Goal: Obtain resource: Obtain resource

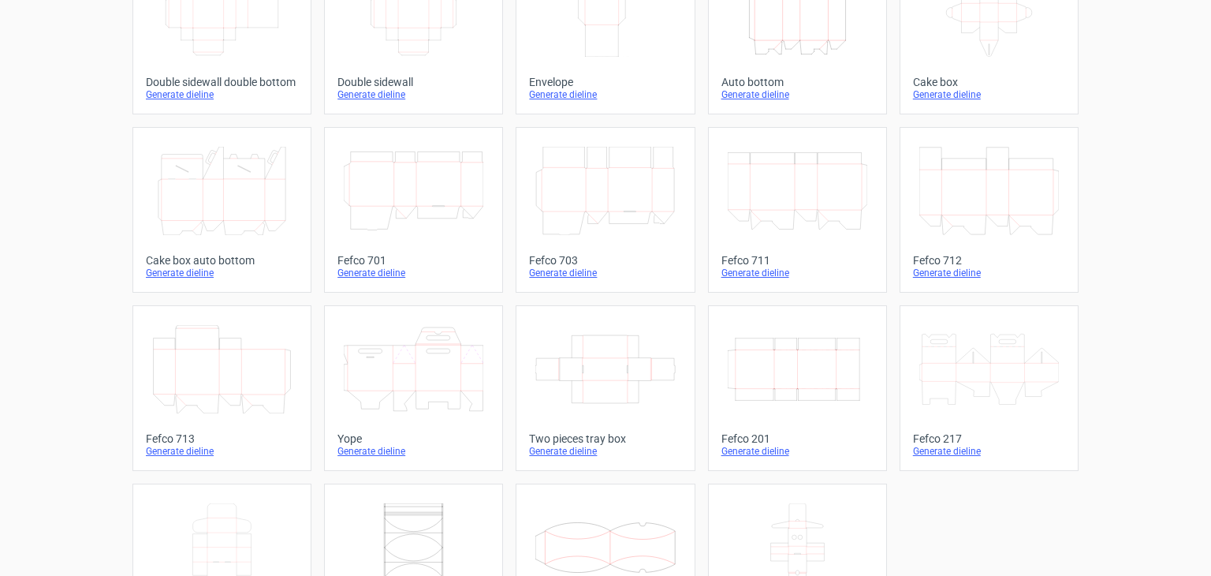
scroll to position [409, 0]
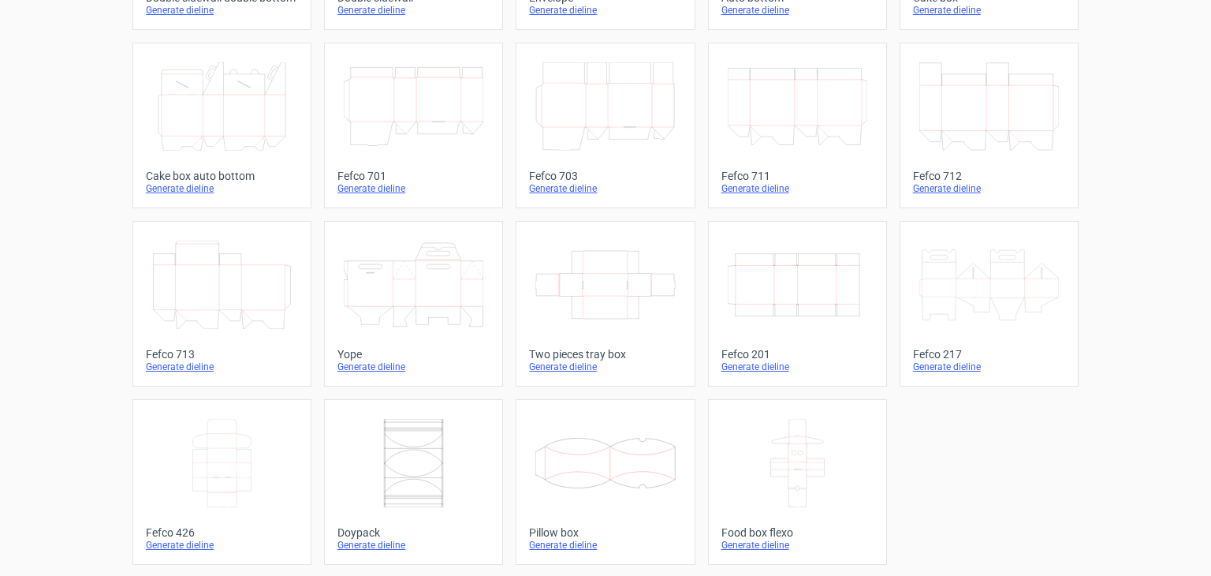
click at [779, 293] on icon "Width Depth Height" at bounding box center [798, 285] width 140 height 88
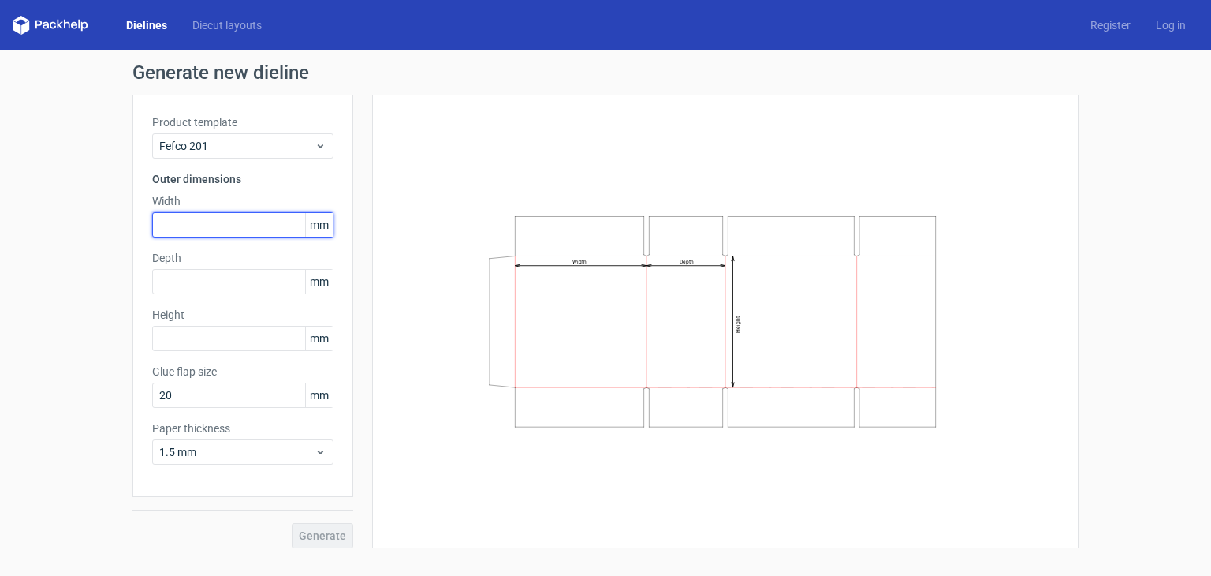
click at [241, 222] on input "text" at bounding box center [242, 224] width 181 height 25
type input "610"
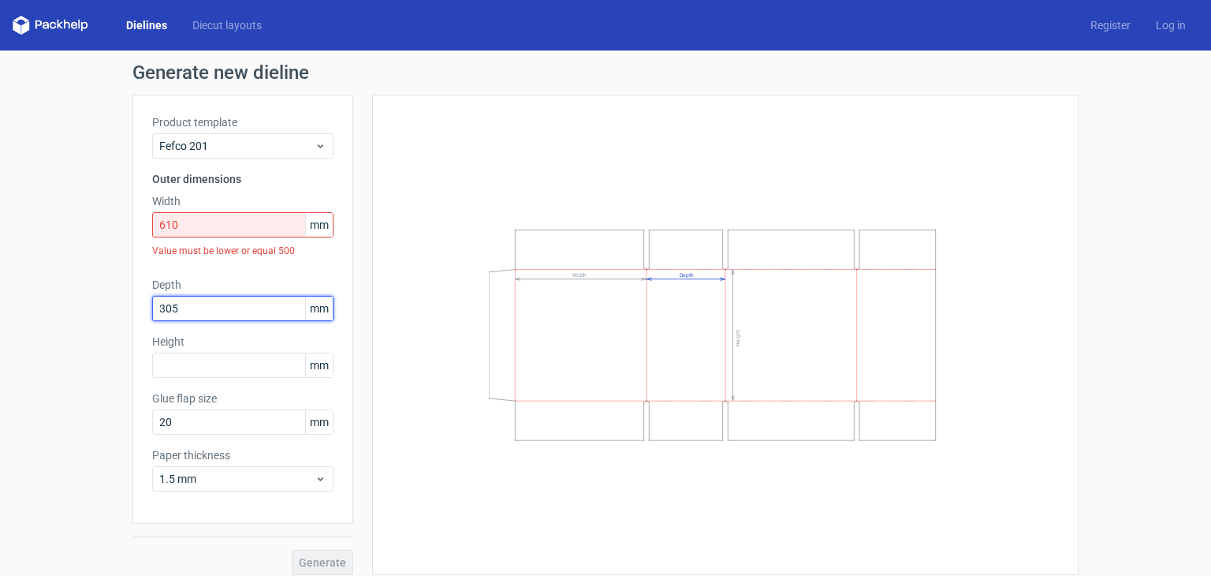
type input "305"
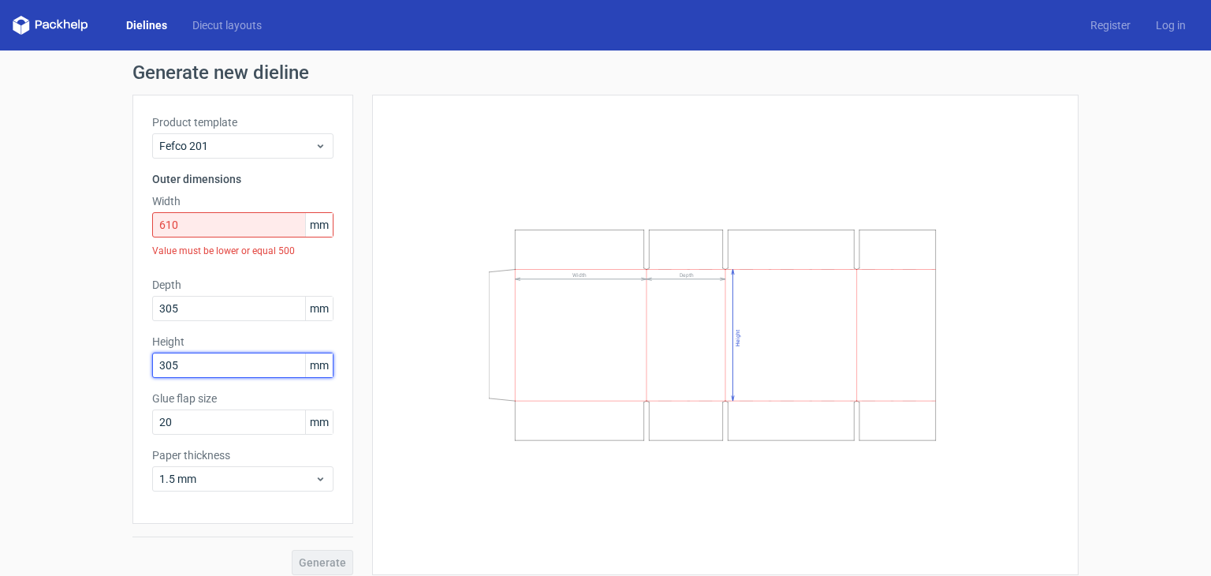
type input "305"
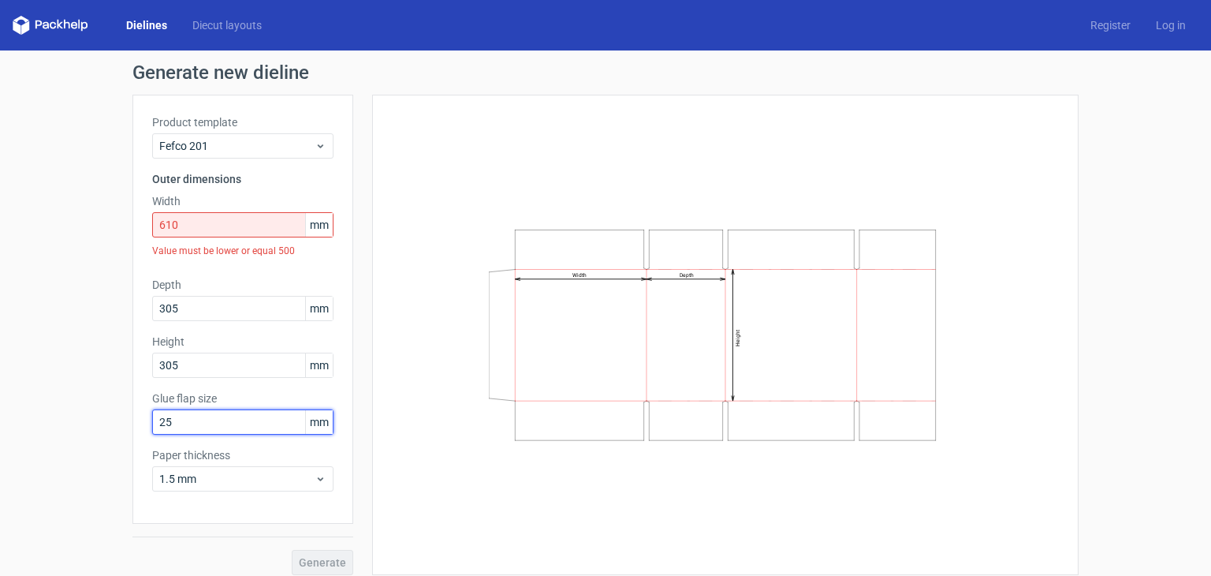
type input "25"
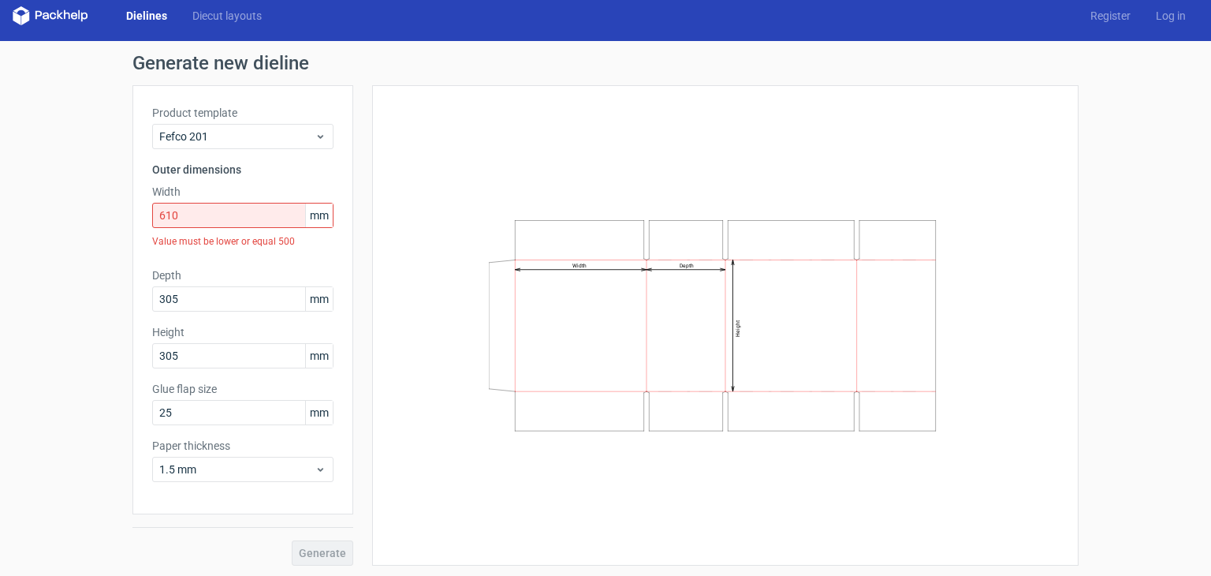
scroll to position [12, 0]
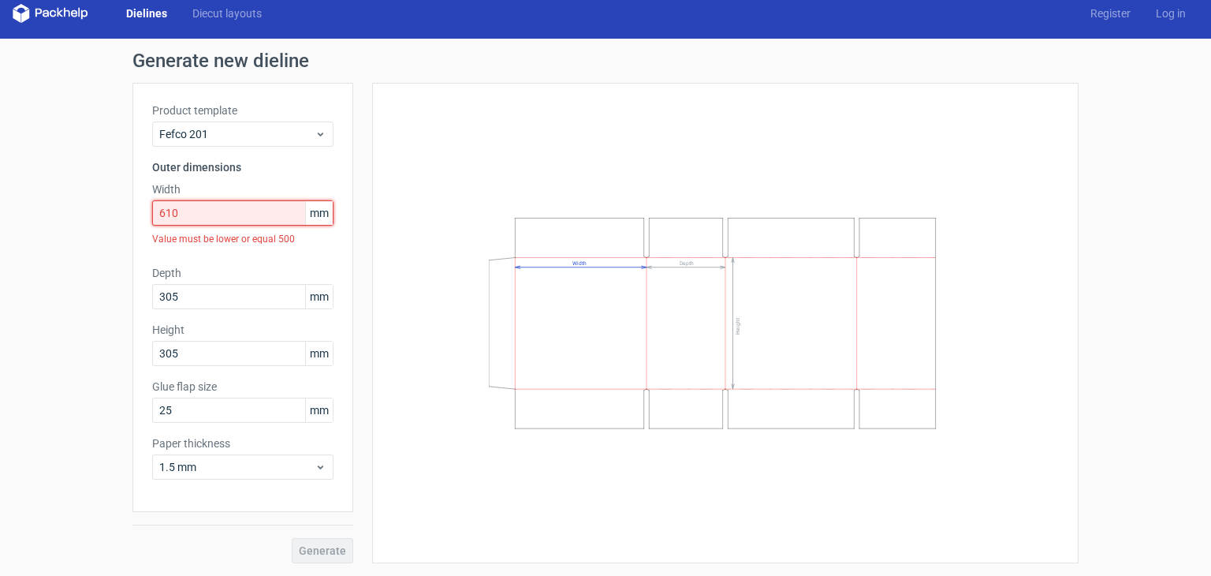
drag, startPoint x: 222, startPoint y: 211, endPoint x: -125, endPoint y: 192, distance: 347.6
click at [0, 192] on html "Dielines Diecut layouts Register Log in Generate new dieline Product template F…" at bounding box center [605, 288] width 1211 height 576
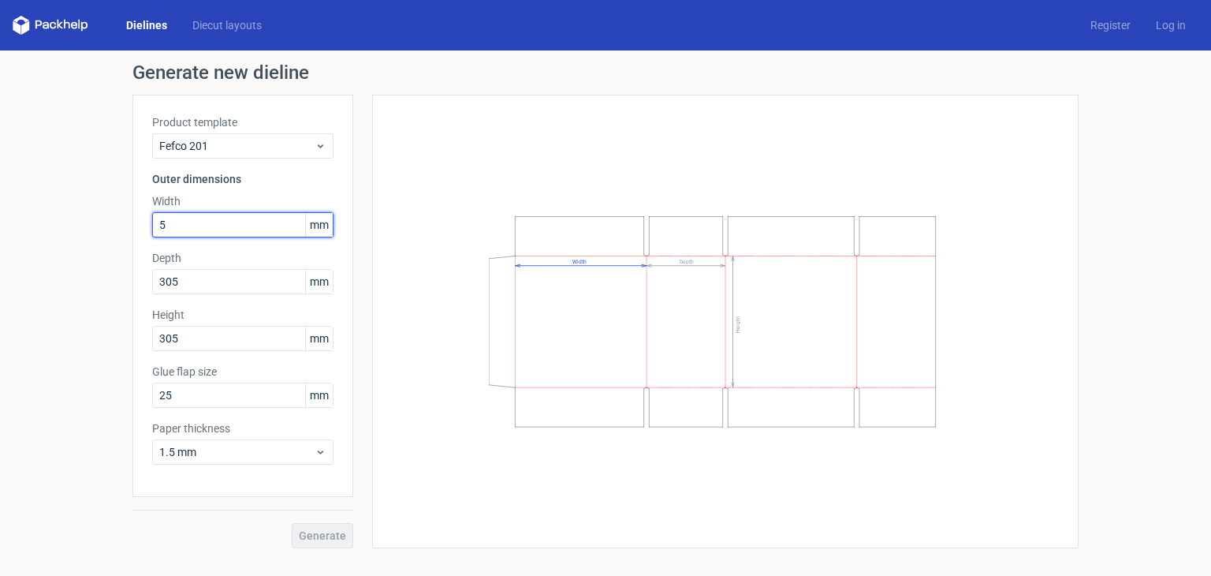
scroll to position [0, 0]
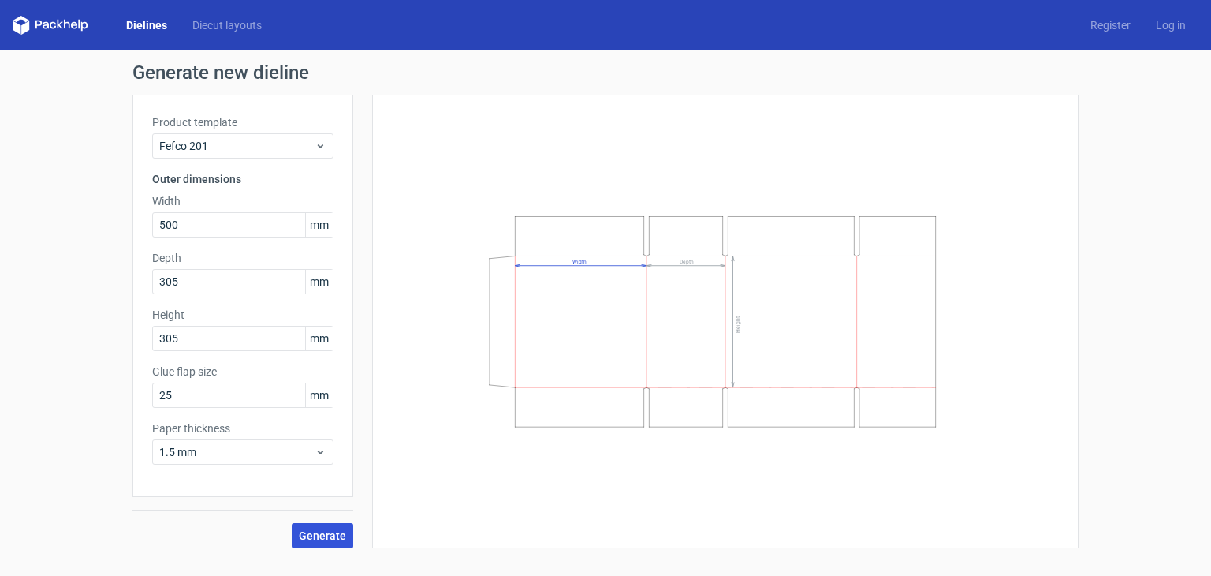
click at [341, 523] on button "Generate" at bounding box center [323, 535] width 62 height 25
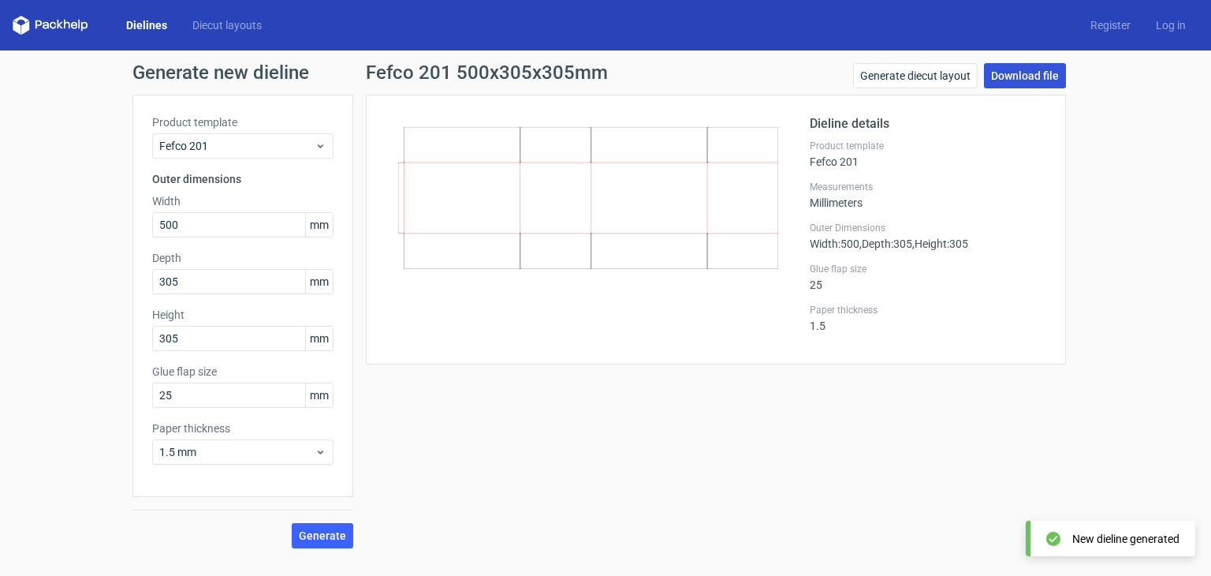
click at [1006, 79] on link "Download file" at bounding box center [1025, 75] width 82 height 25
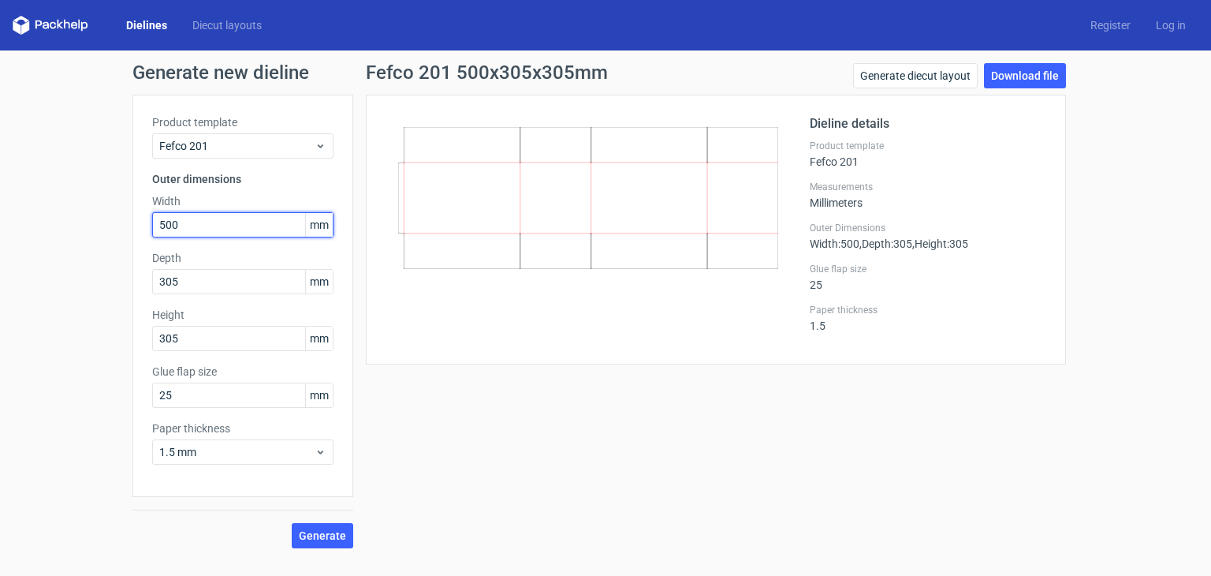
drag, startPoint x: 205, startPoint y: 222, endPoint x: -21, endPoint y: 192, distance: 228.2
click at [0, 192] on html "Dielines Diecut layouts Register Log in Generate new dieline Product template F…" at bounding box center [605, 288] width 1211 height 576
type input "496"
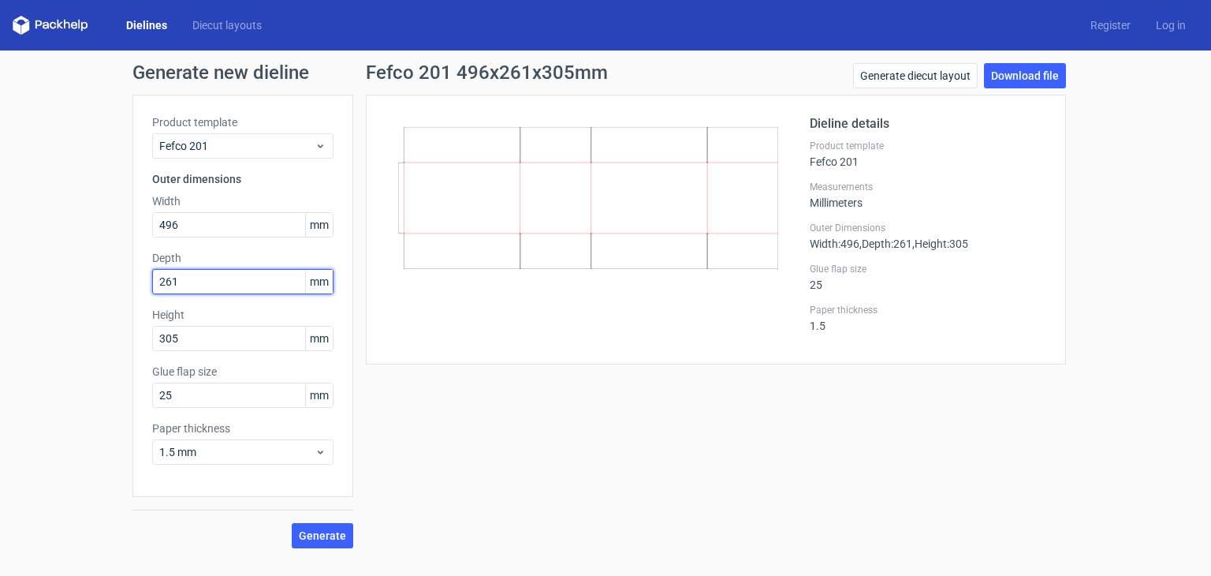
type input "261"
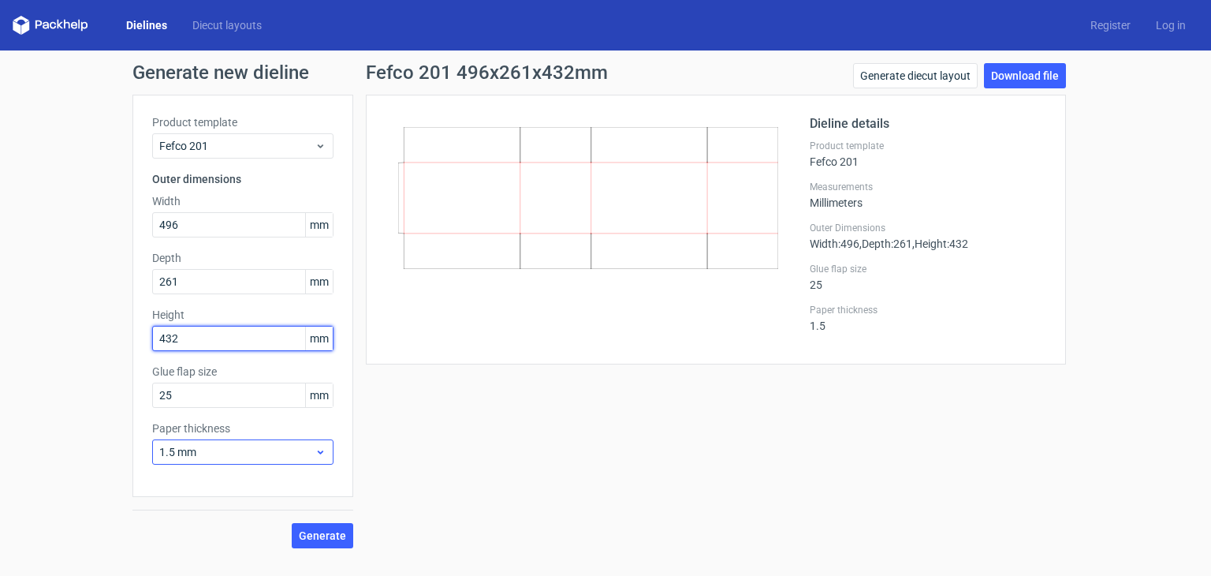
type input "432"
click at [268, 455] on span "1.5 mm" at bounding box center [236, 452] width 155 height 16
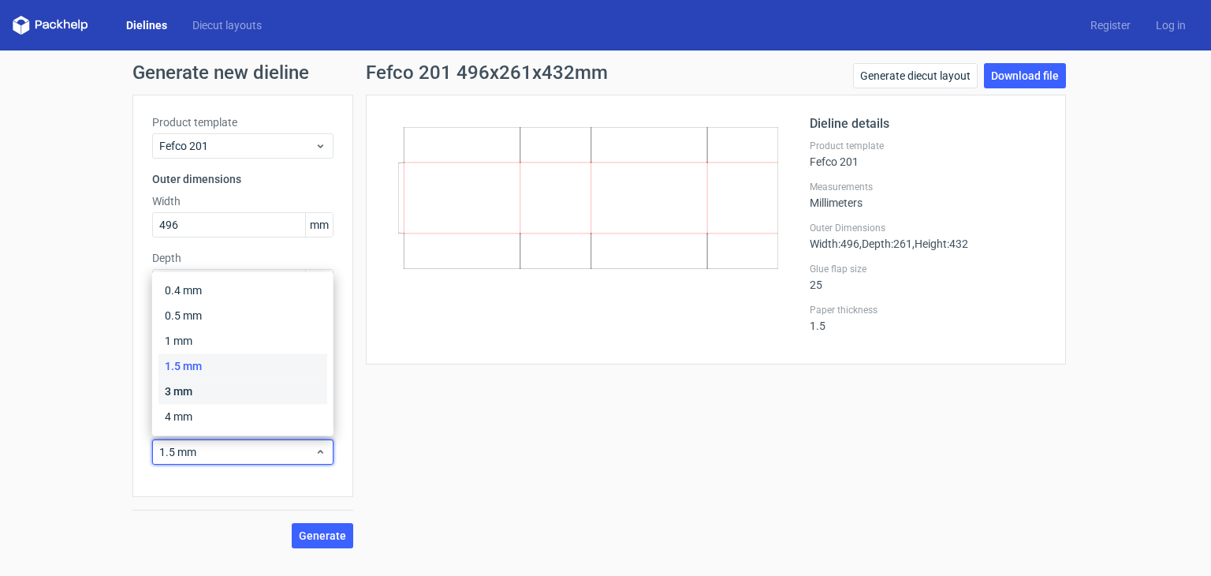
click at [222, 393] on div "3 mm" at bounding box center [243, 391] width 169 height 25
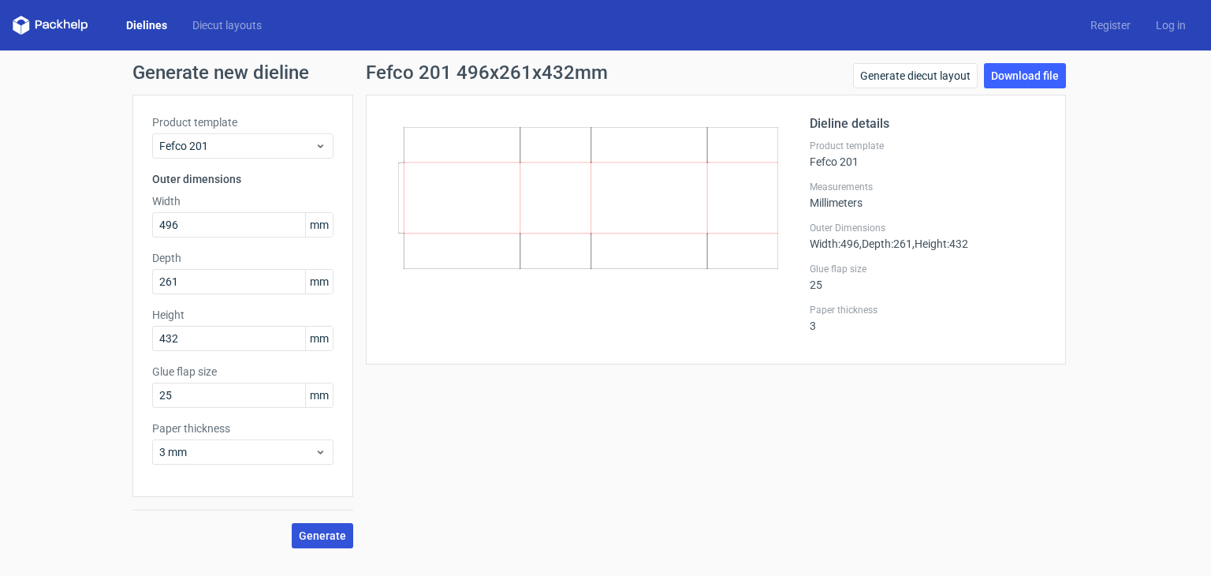
click at [347, 531] on button "Generate" at bounding box center [323, 535] width 62 height 25
click at [1037, 77] on link "Download file" at bounding box center [1025, 75] width 82 height 25
click at [159, 29] on link "Dielines" at bounding box center [147, 25] width 66 height 16
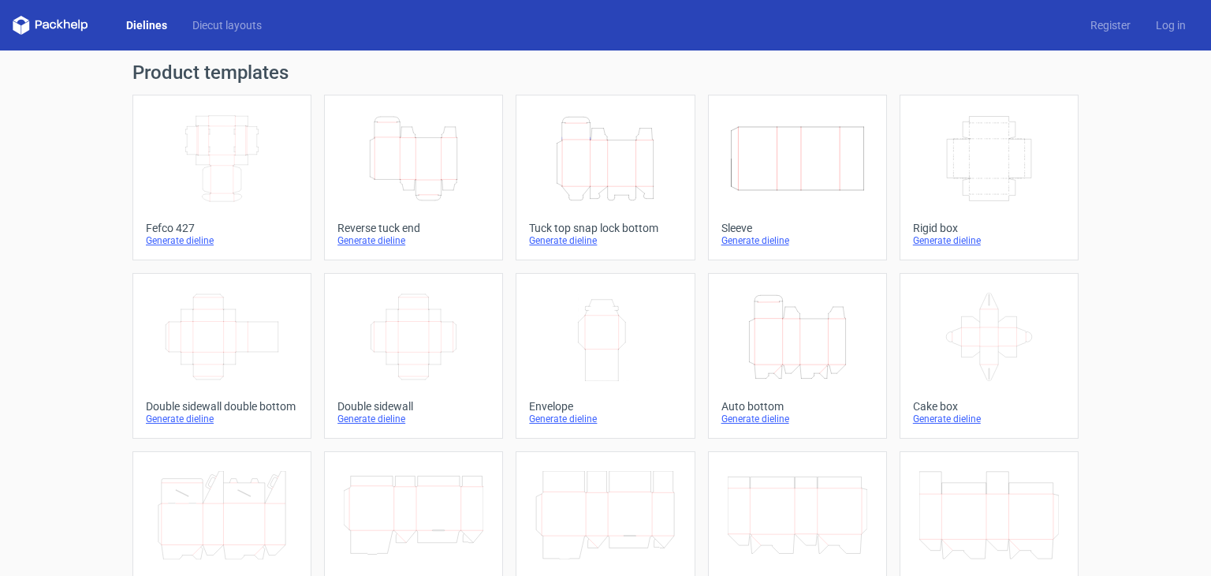
click at [400, 159] on icon "Height Depth Width" at bounding box center [414, 158] width 140 height 88
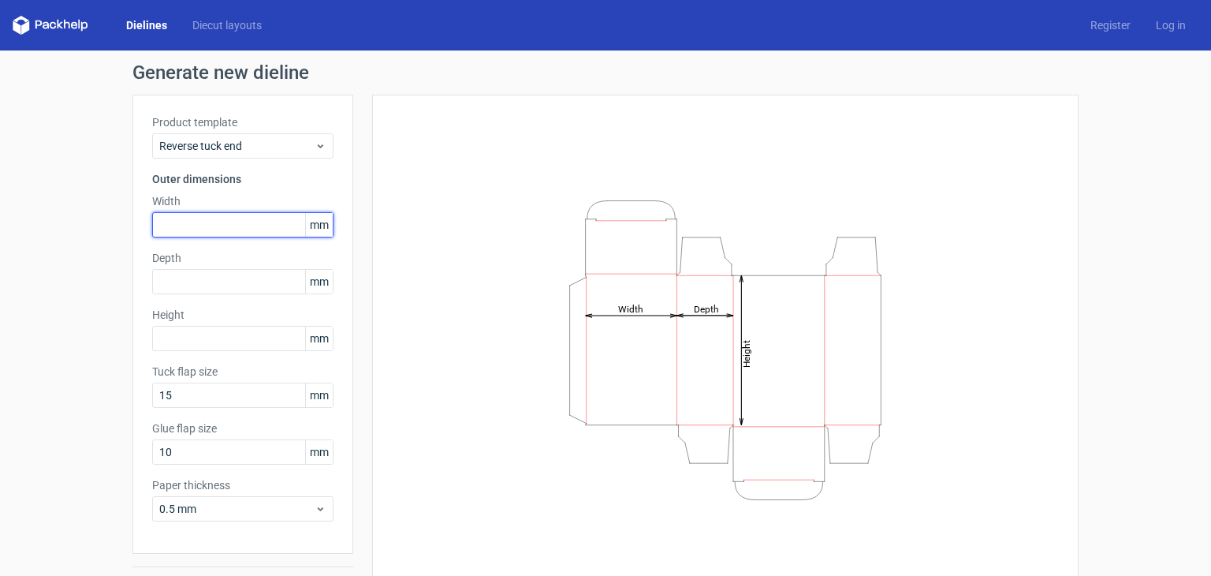
click at [232, 232] on input "text" at bounding box center [242, 224] width 181 height 25
type input "74"
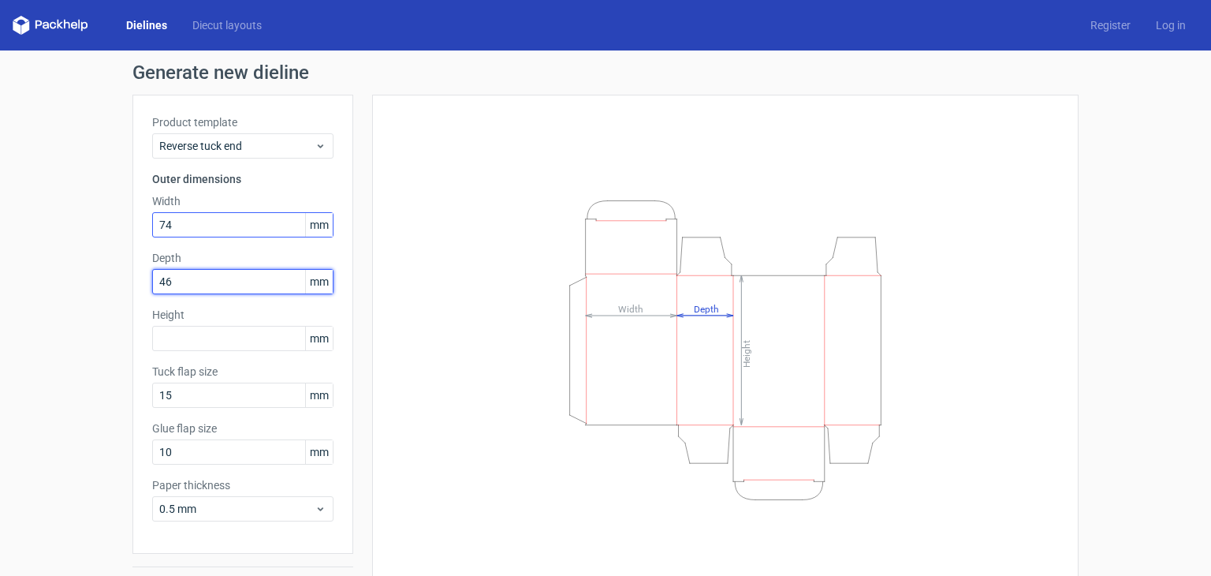
type input "46"
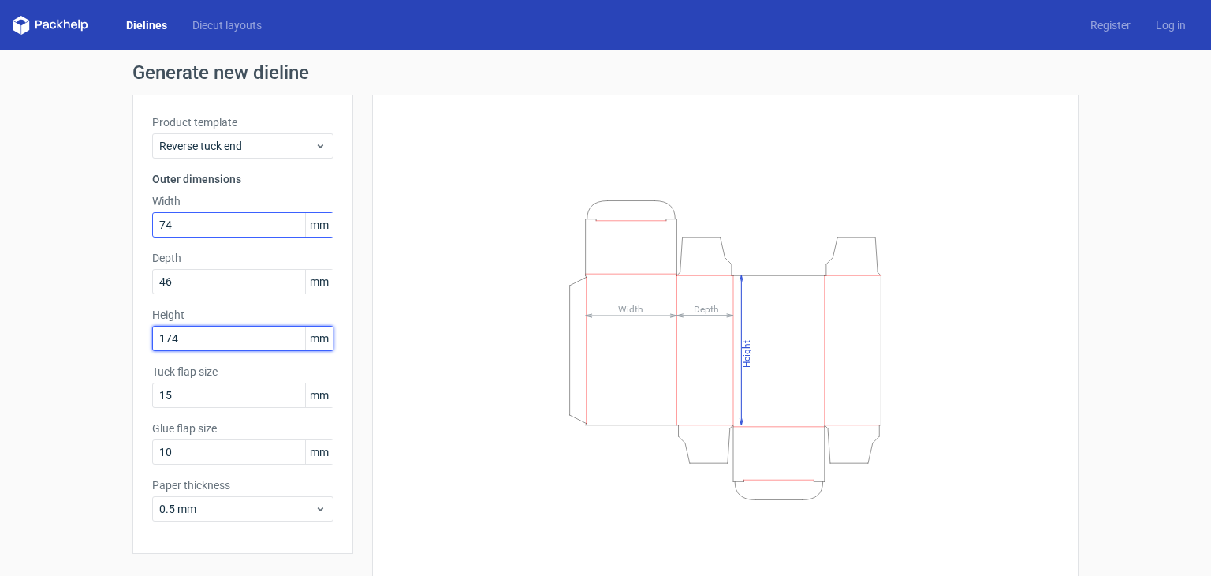
type input "174"
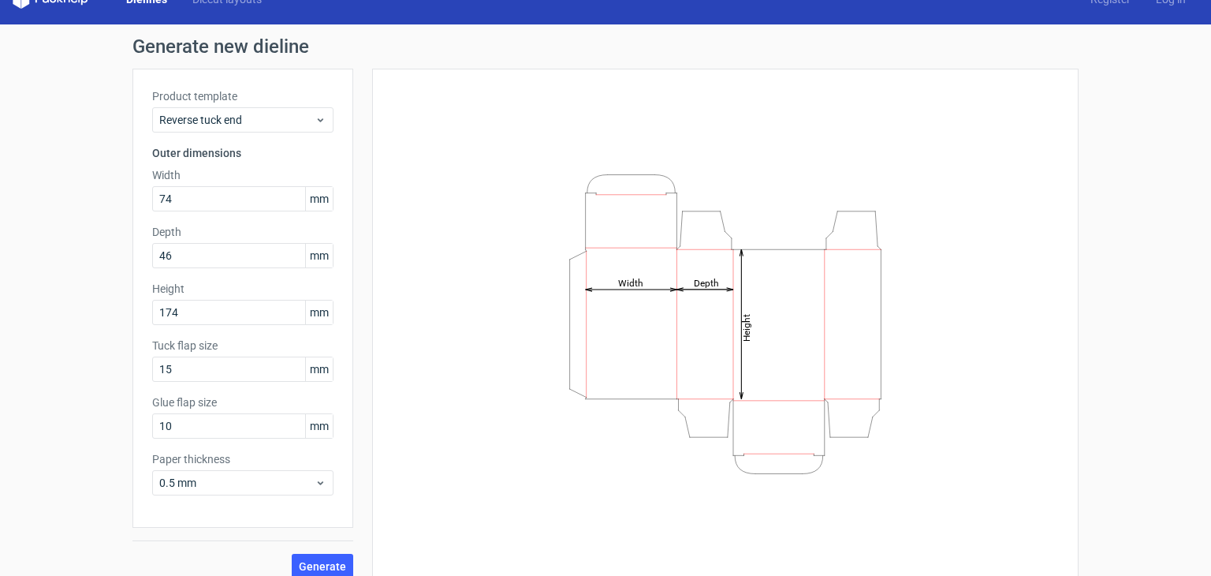
scroll to position [41, 0]
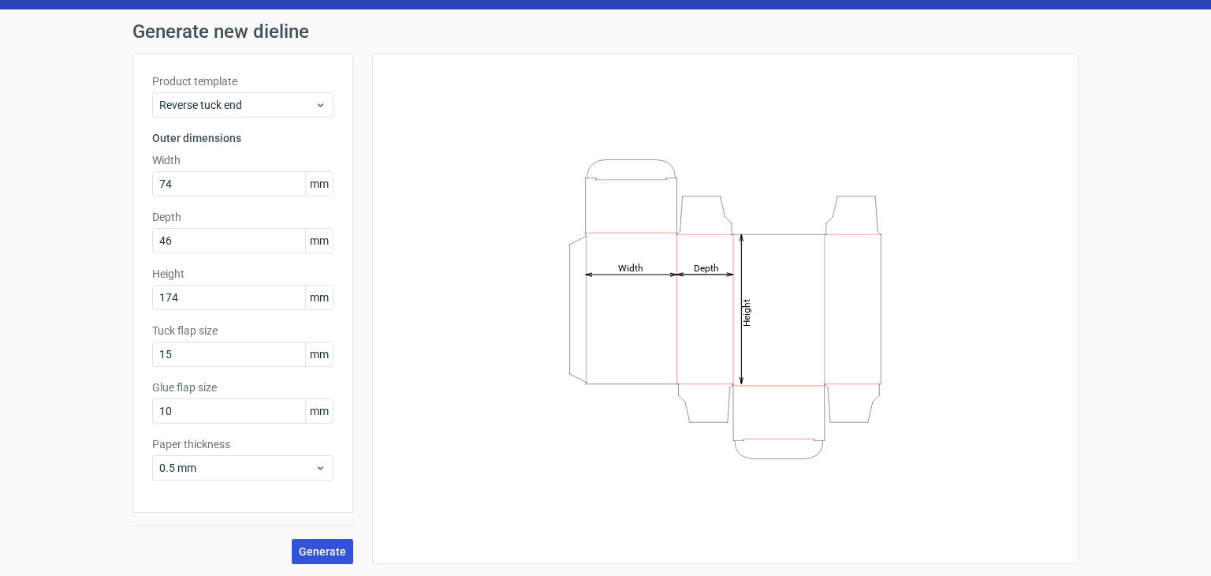
click at [323, 547] on span "Generate" at bounding box center [322, 551] width 47 height 11
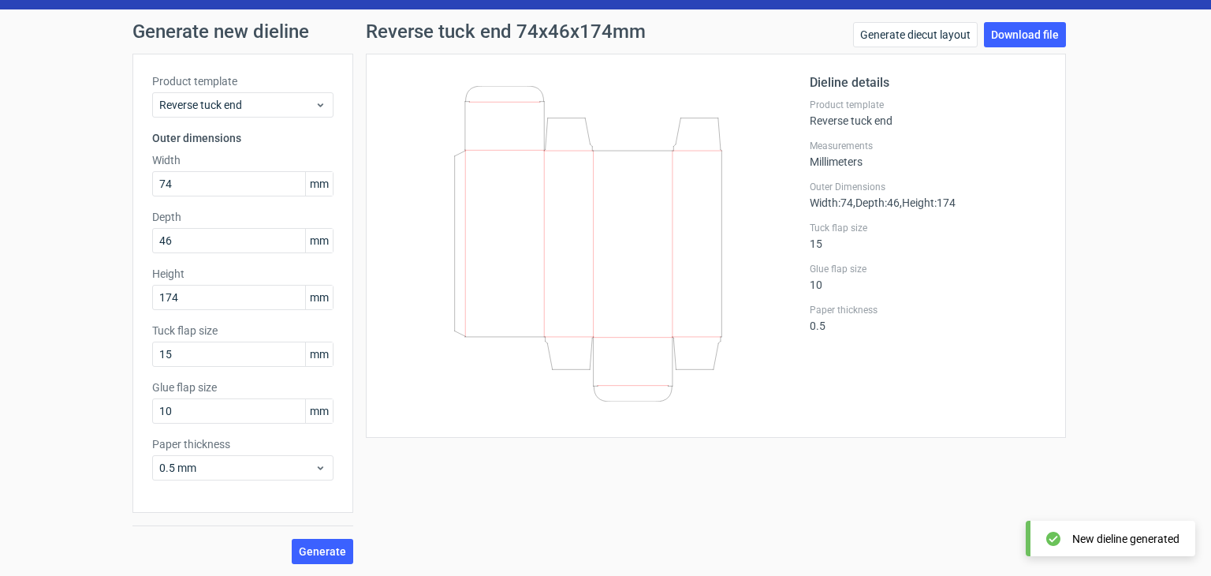
click at [1014, 47] on div "Generate diecut layout Download file" at bounding box center [959, 38] width 213 height 32
click at [1016, 43] on link "Download file" at bounding box center [1025, 34] width 82 height 25
